Goal: Browse casually: Explore the website without a specific task or goal

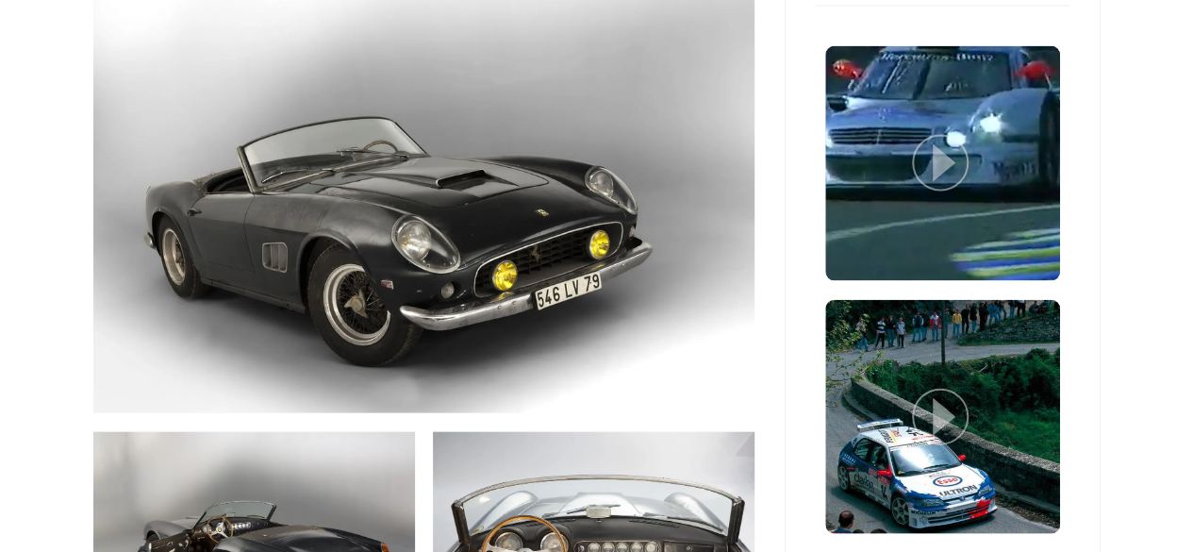
scroll to position [2169, 0]
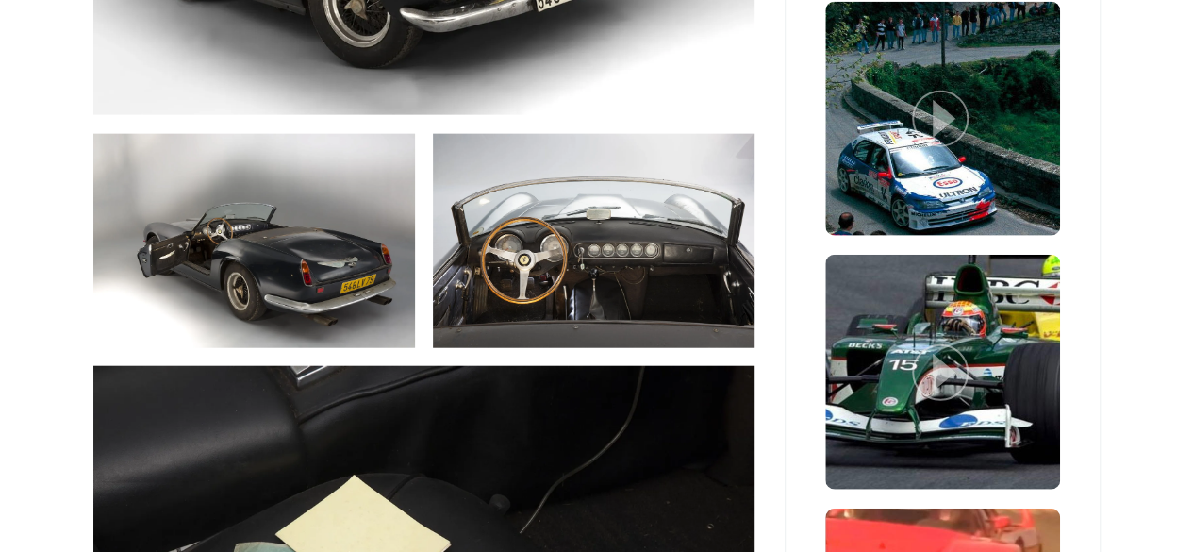
click at [289, 198] on img at bounding box center [254, 241] width 322 height 214
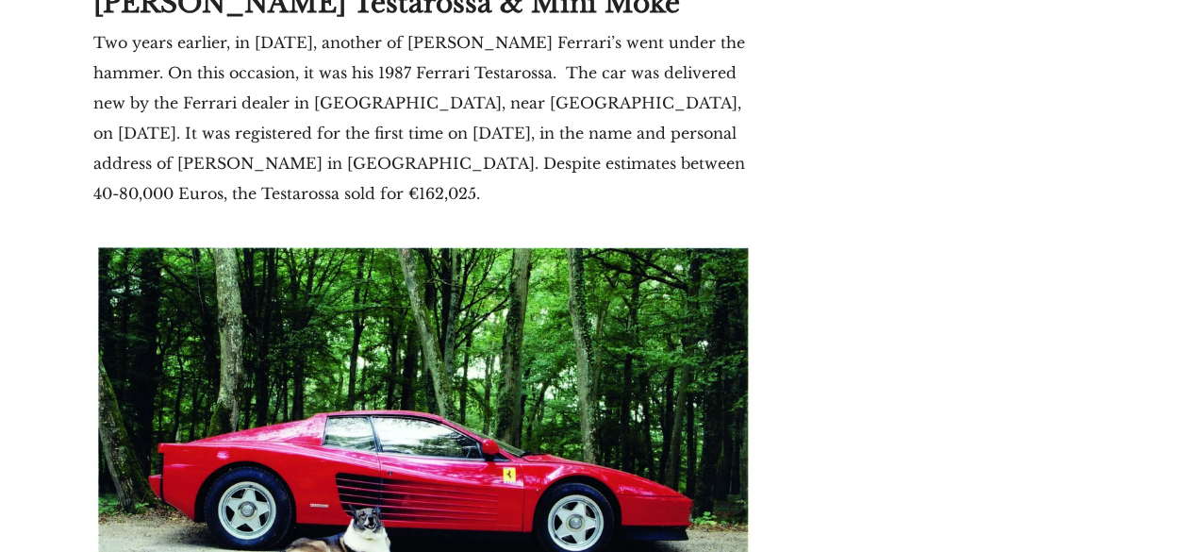
scroll to position [6977, 0]
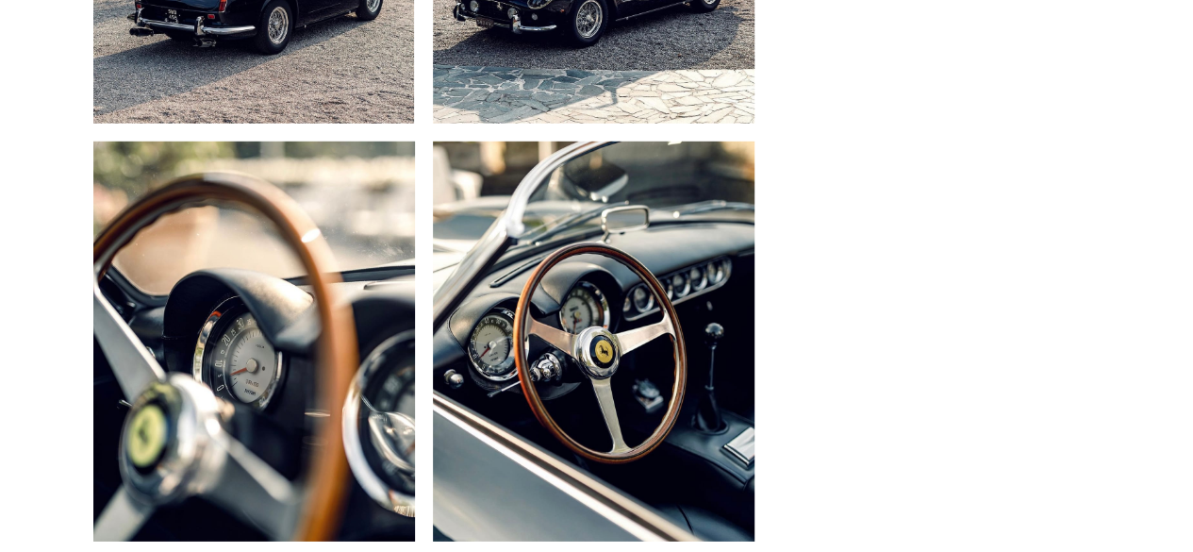
scroll to position [5940, 0]
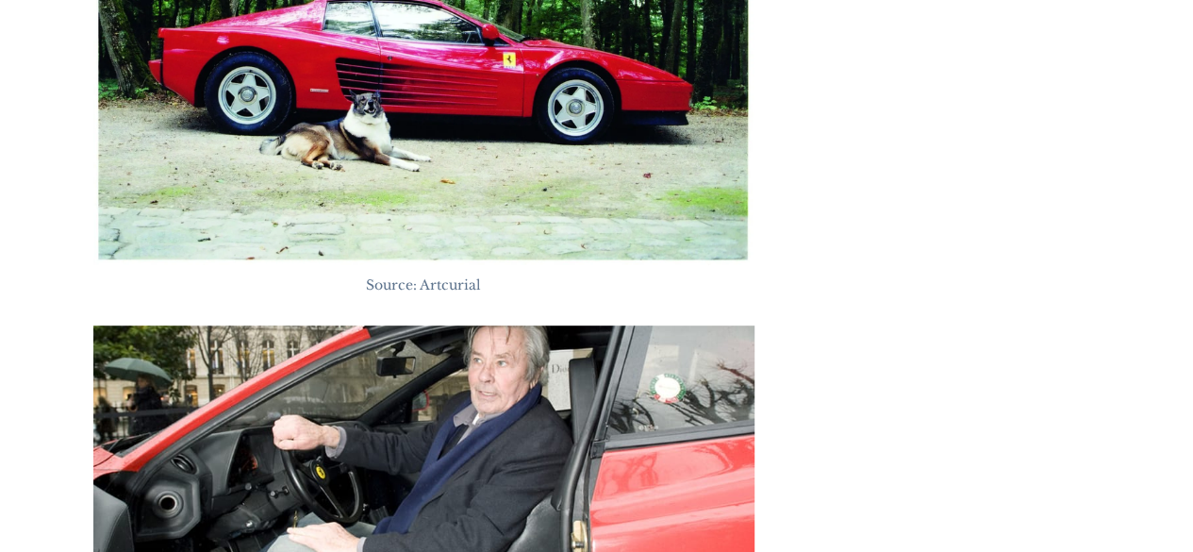
scroll to position [7637, 0]
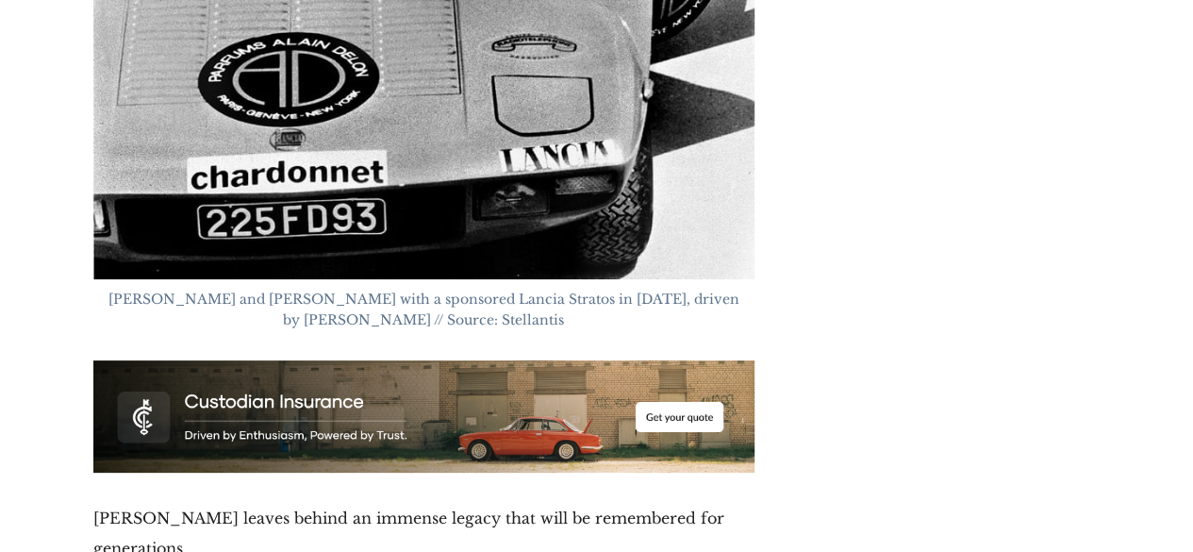
scroll to position [13954, 0]
